Goal: Complete application form: Complete application form

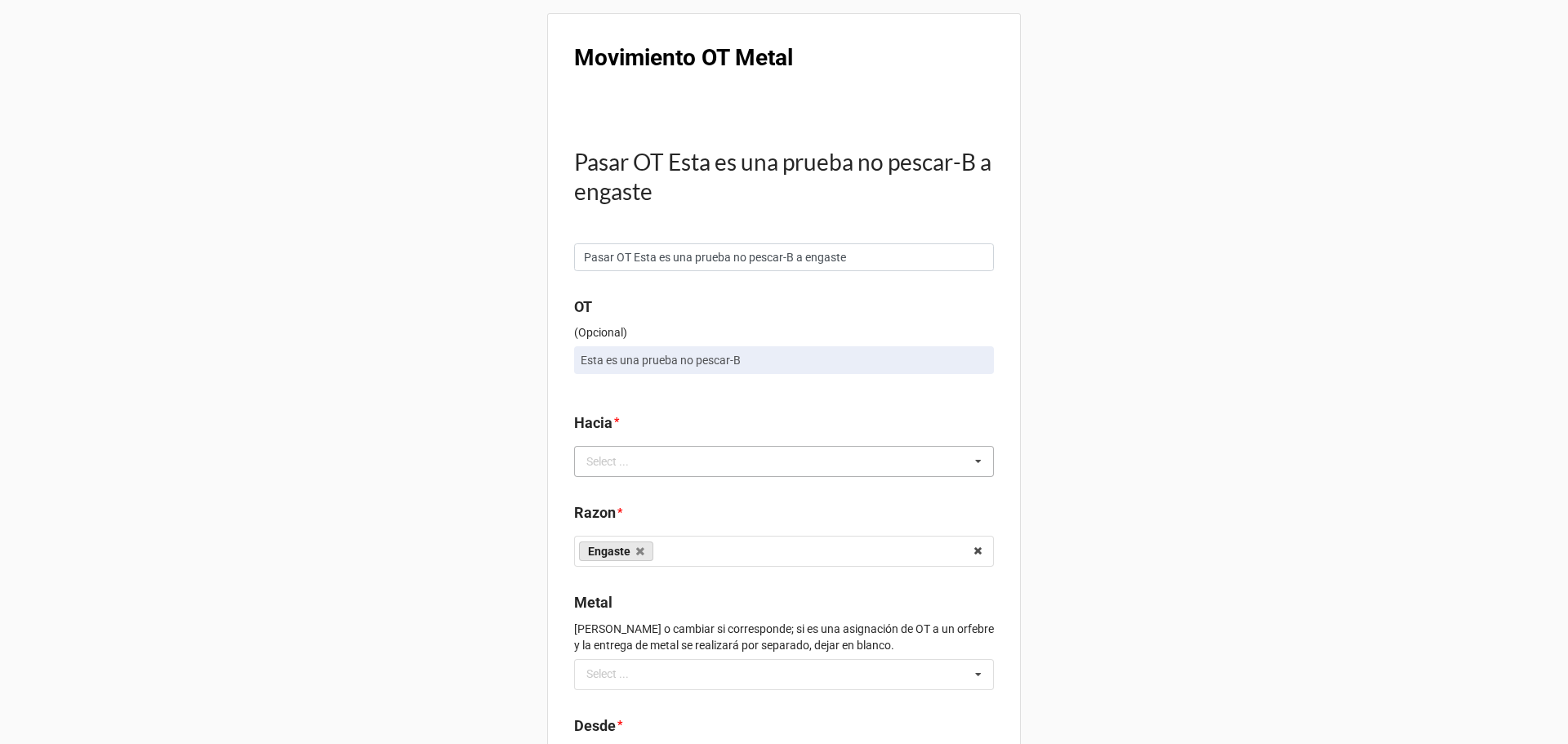
click at [609, 465] on div "Select ..." at bounding box center [617, 461] width 70 height 19
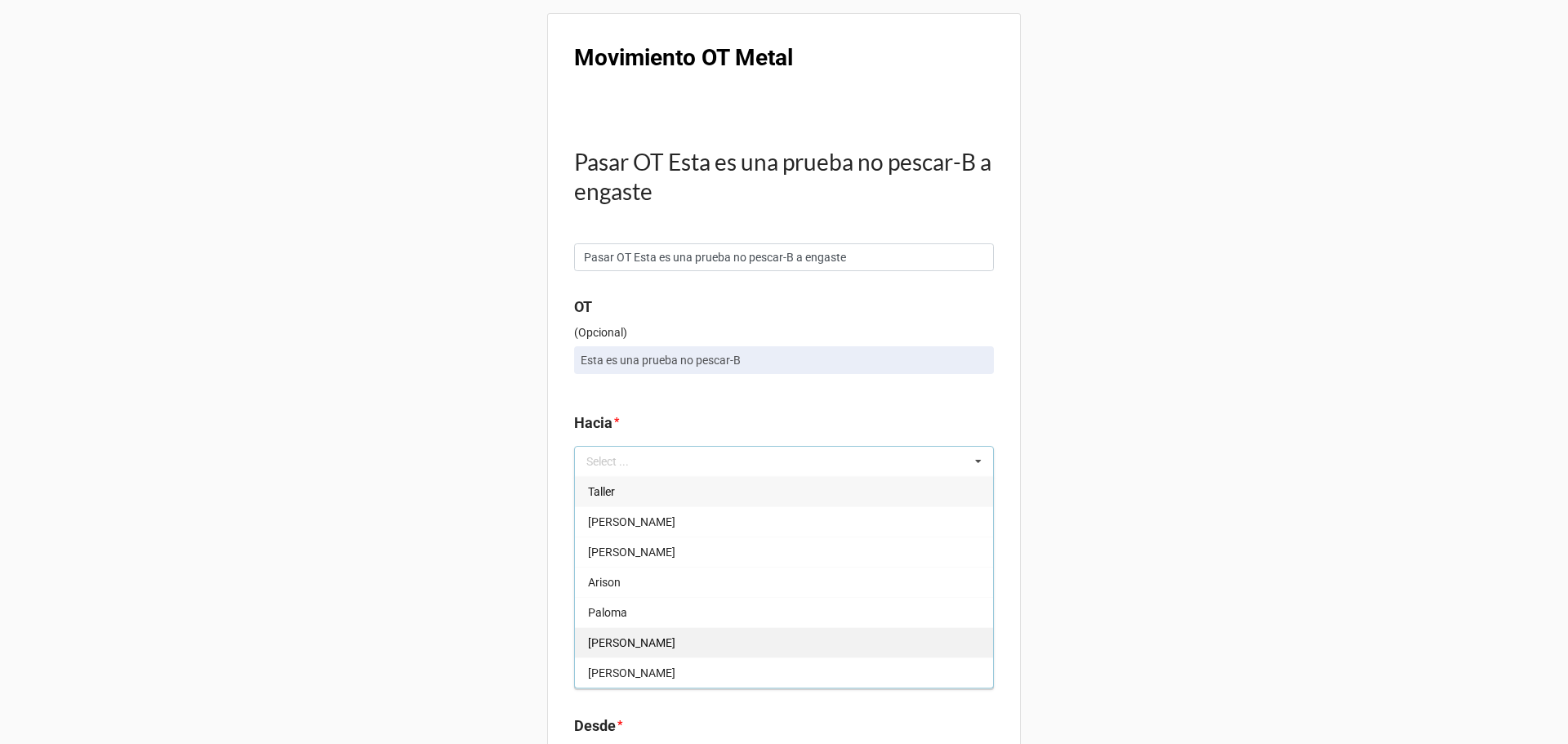
click at [623, 637] on div "[PERSON_NAME]" at bounding box center [784, 642] width 418 height 31
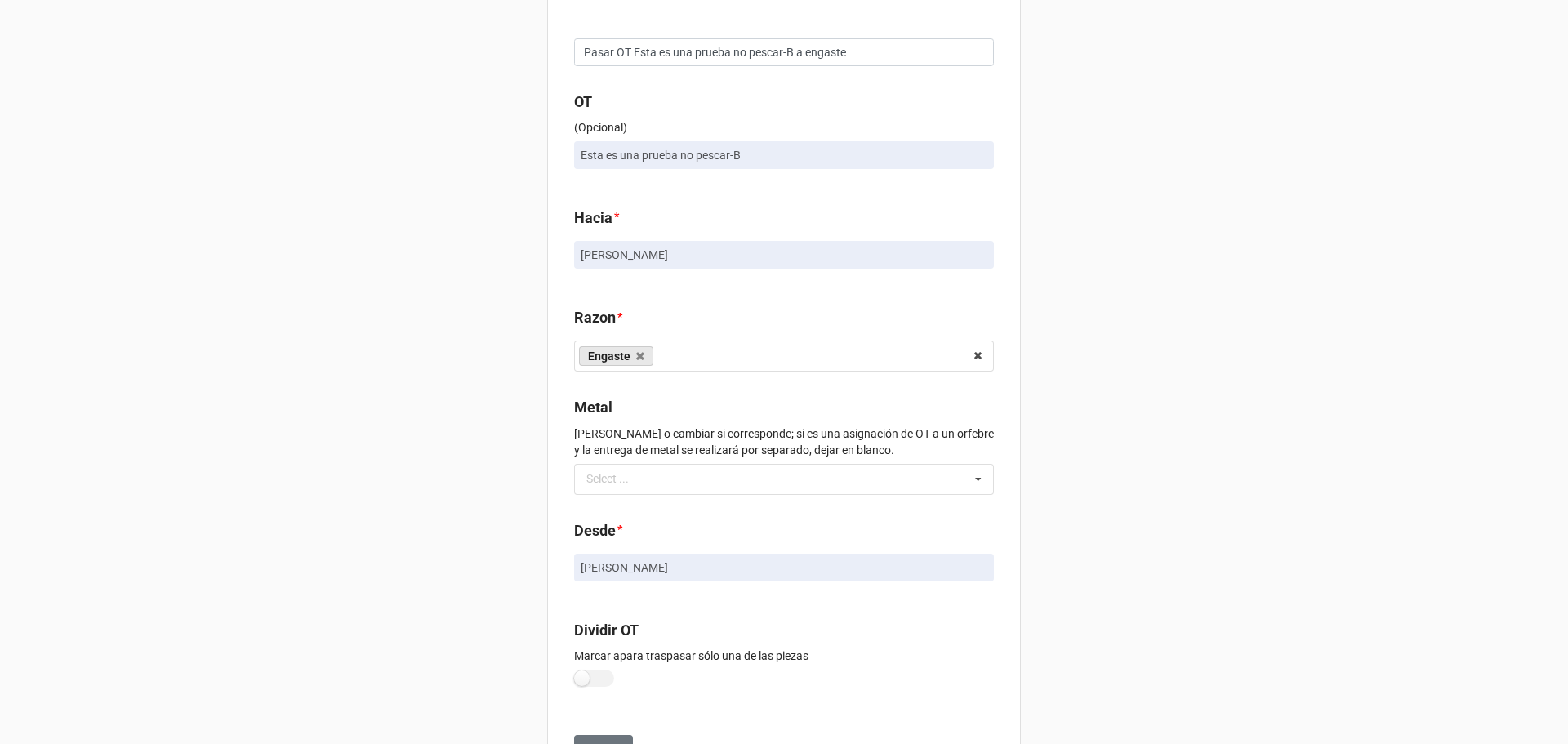
scroll to position [245, 0]
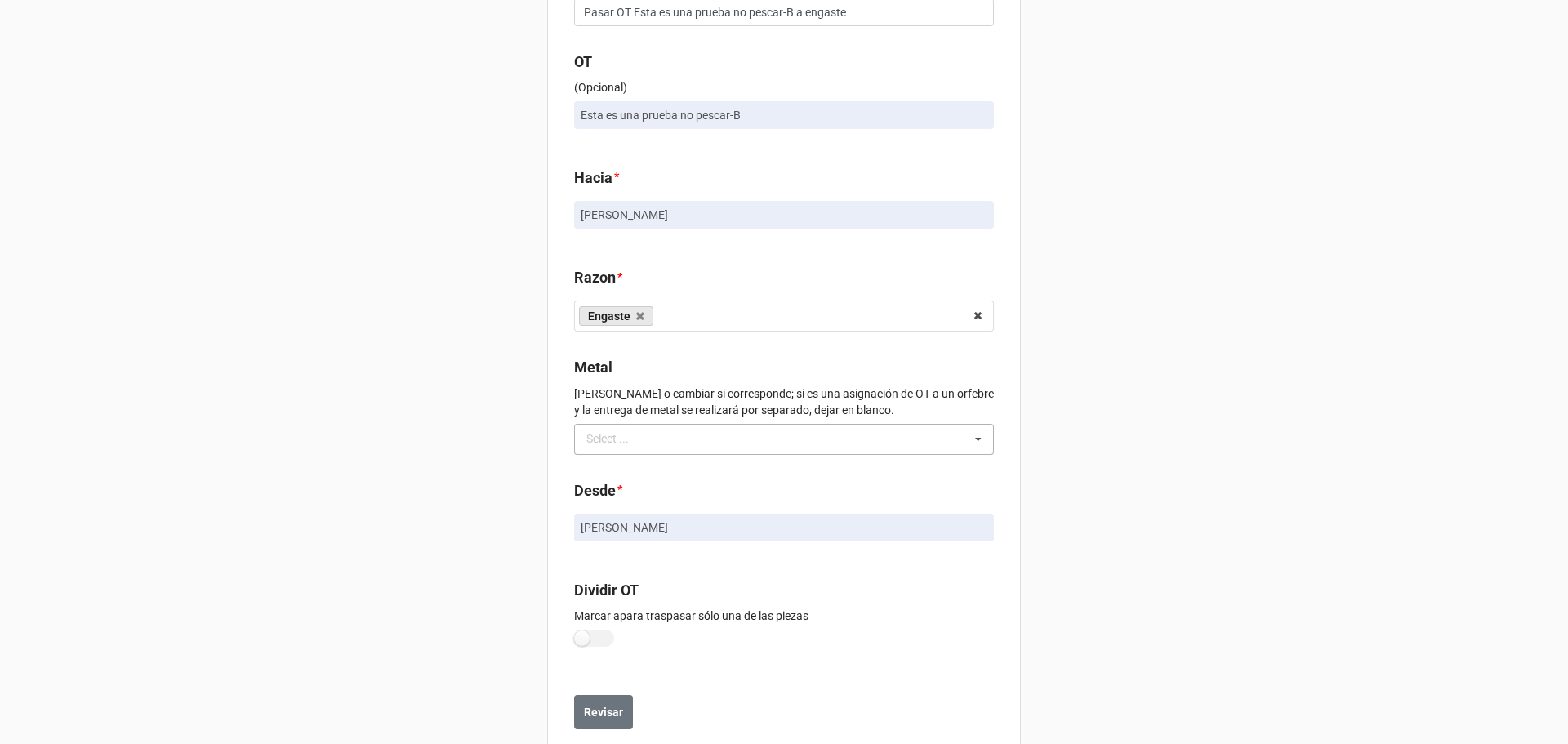
click at [607, 437] on div "Select ..." at bounding box center [617, 439] width 70 height 19
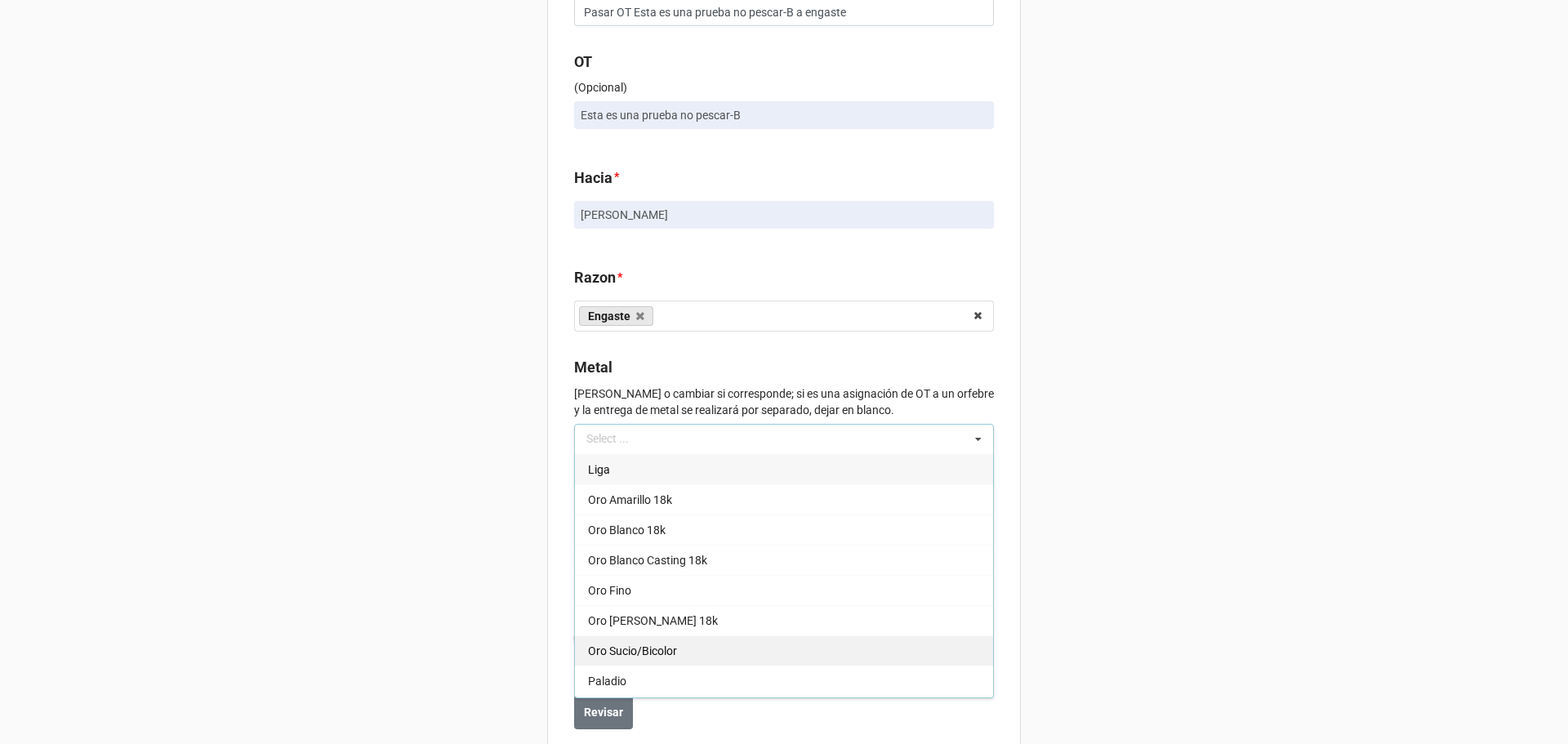
click at [650, 657] on span "Oro Sucio/Bicolor" at bounding box center [633, 651] width 89 height 13
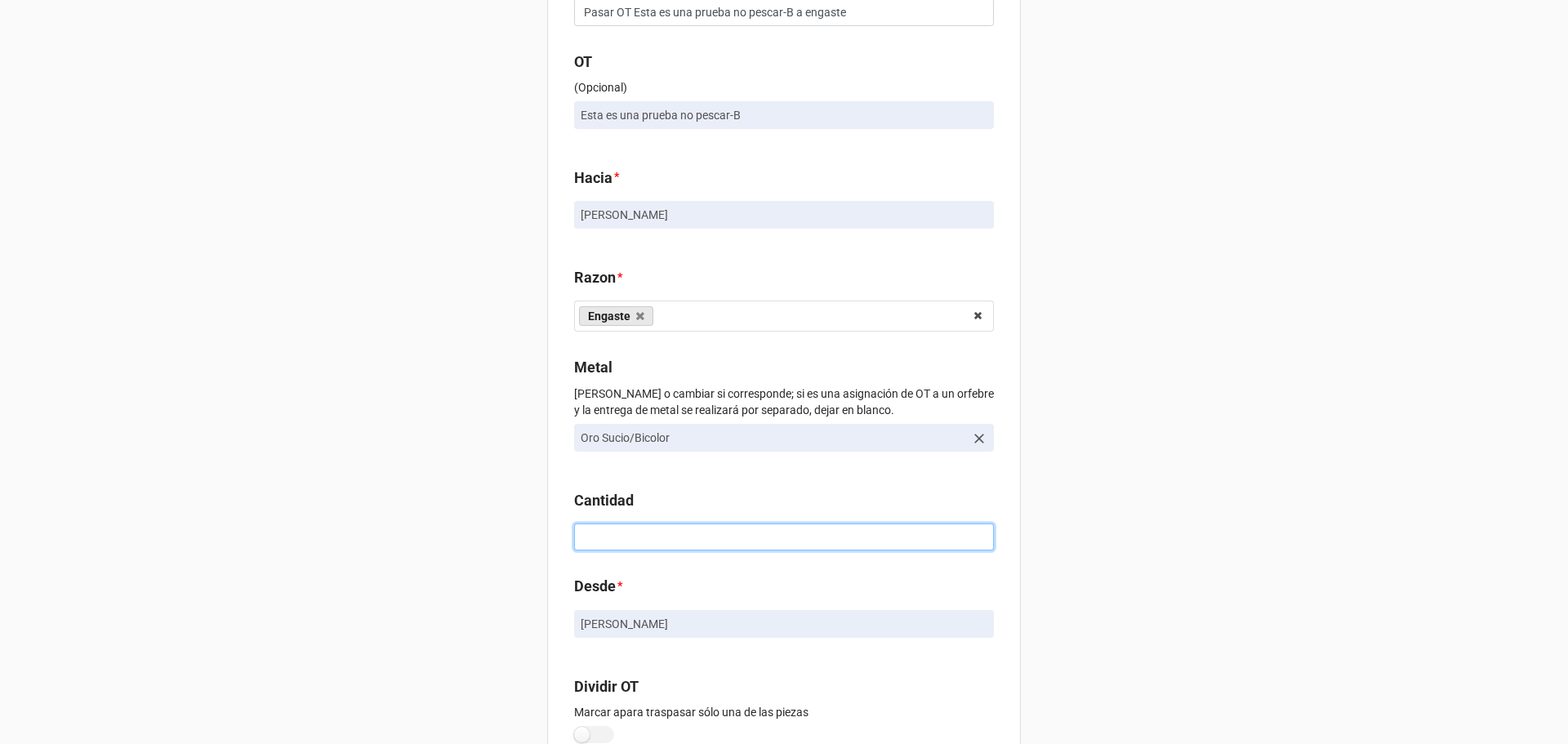
click at [614, 528] on input at bounding box center [784, 538] width 420 height 28
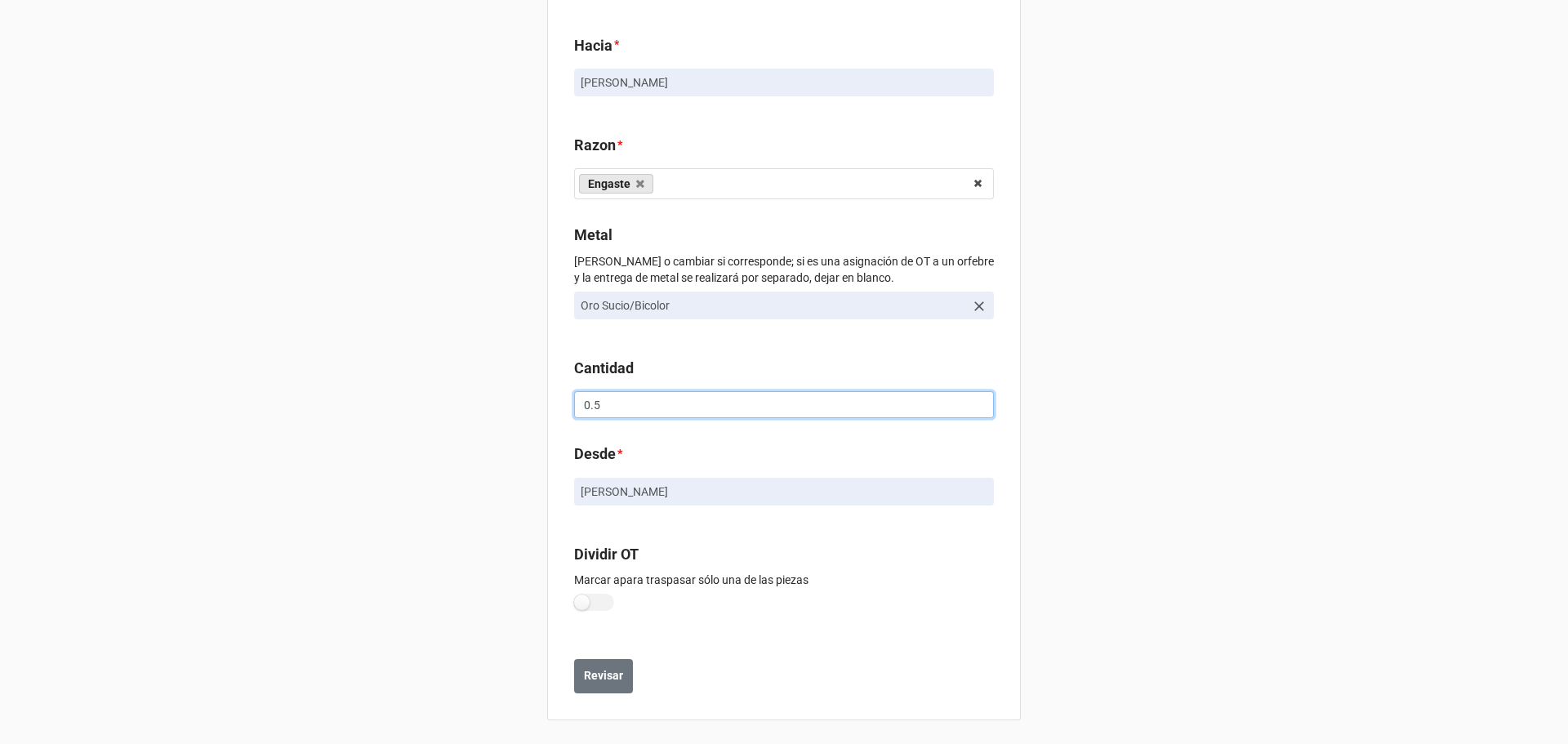
scroll to position [379, 0]
type input "0.5"
click at [577, 601] on label at bounding box center [594, 600] width 40 height 18
checkbox input "true"
click at [584, 675] on b "Revisar" at bounding box center [603, 674] width 39 height 18
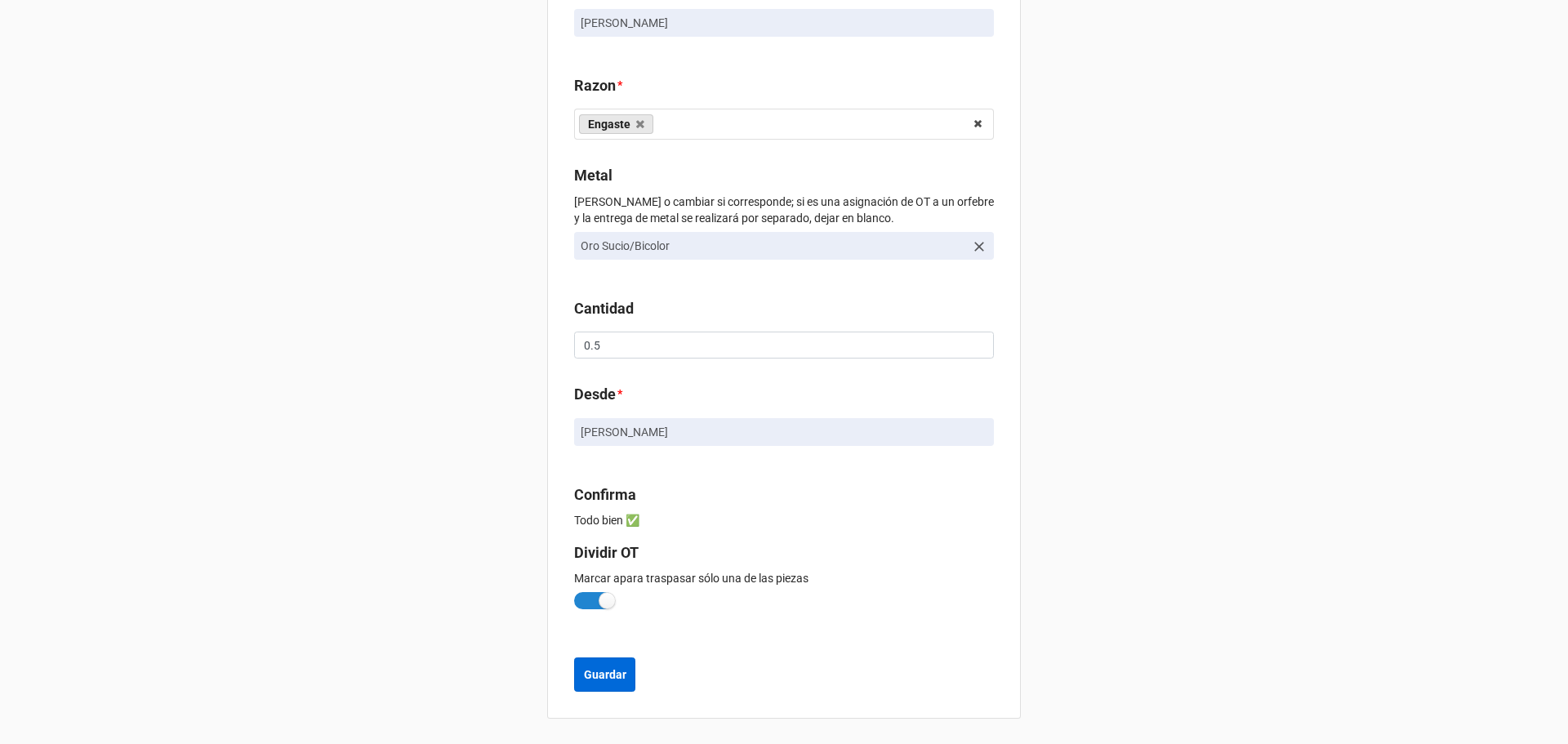
scroll to position [473, 0]
click at [624, 672] on button "Guardar" at bounding box center [605, 674] width 61 height 34
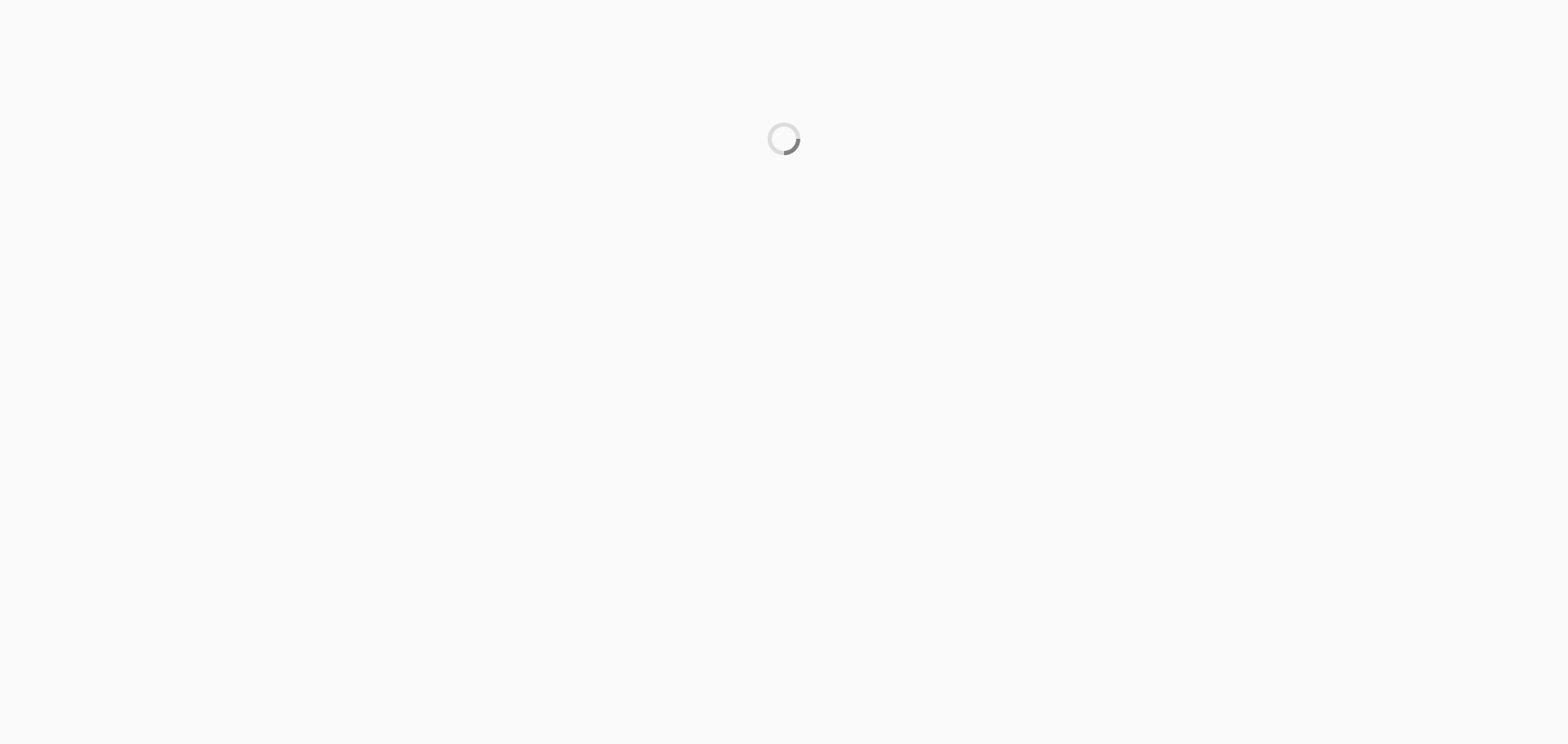
scroll to position [0, 0]
